Goal: Task Accomplishment & Management: Use online tool/utility

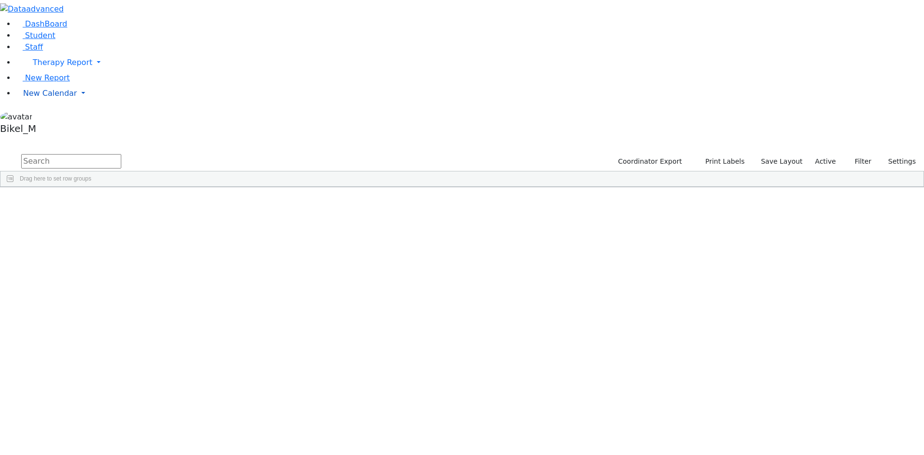
click at [31, 98] on span "New Calendar" at bounding box center [50, 93] width 54 height 9
click at [44, 117] on span "Calendar" at bounding box center [38, 112] width 35 height 9
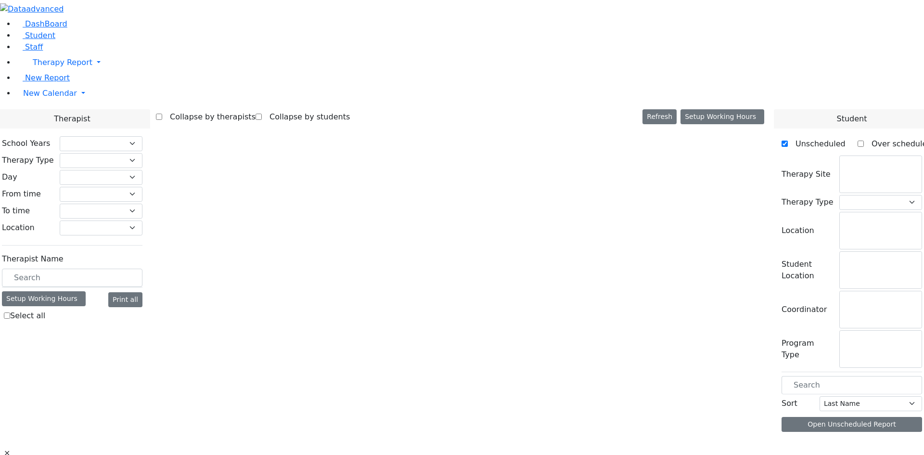
checkbox input "false"
select select "212"
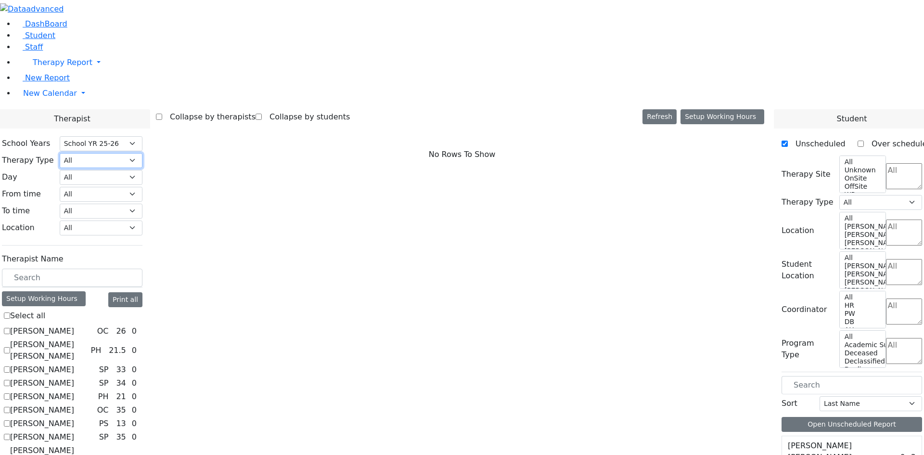
click at [142, 153] on select "All Psych Hearing Vision Speech Physical Occupational" at bounding box center [101, 160] width 83 height 15
select select "4"
click at [142, 153] on select "All Psych Hearing Vision Speech Physical Occupational" at bounding box center [101, 160] width 83 height 15
select select "4"
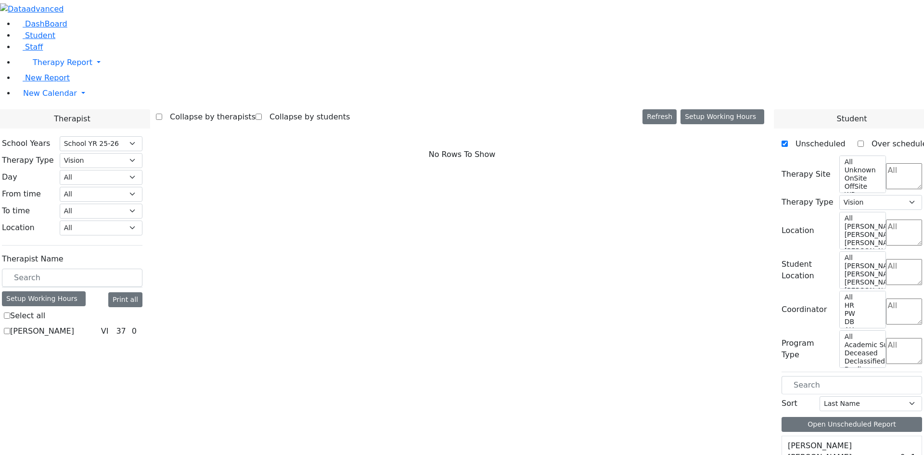
click at [74, 325] on label "Bleier Susan" at bounding box center [42, 331] width 64 height 12
click at [10, 328] on input "Bleier Susan" at bounding box center [7, 331] width 6 height 6
checkbox input "true"
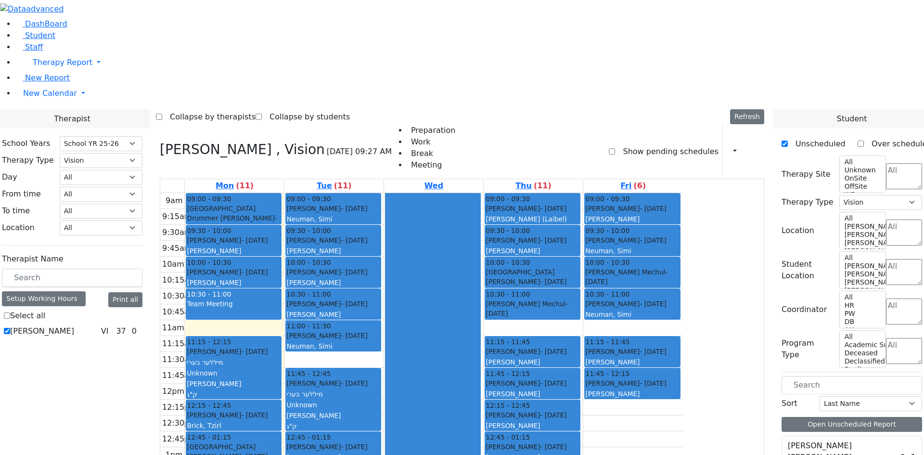
click at [480, 193] on div at bounding box center [432, 383] width 95 height 380
click at [280, 289] on div "10:30 - 11:00" at bounding box center [234, 294] width 94 height 10
click at [316, 200] on div "9am 9:15am 9:30am 9:45am 10am 10:15am 10:30am 10:45am 11am 11:15am 11:30am 11:4…" at bounding box center [421, 383] width 522 height 381
click at [579, 299] on div "Herskovic Mechul - 07/22/2017 Golombeck Esther" at bounding box center [532, 314] width 94 height 30
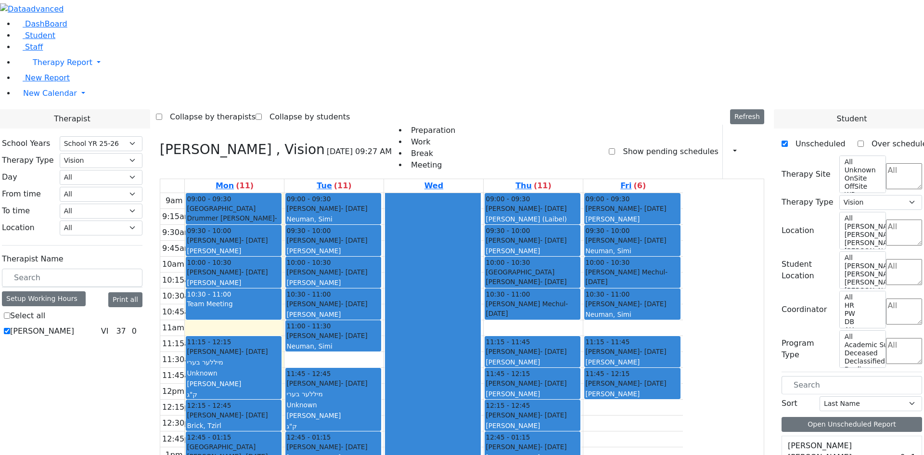
click at [480, 193] on div at bounding box center [432, 383] width 95 height 380
click at [603, 193] on div "9am 9:15am 9:30am 9:45am 10am 10:15am 10:30am 10:45am 11am 11:15am 11:30am 11:4…" at bounding box center [421, 383] width 522 height 381
